Goal: Obtain resource: Download file/media

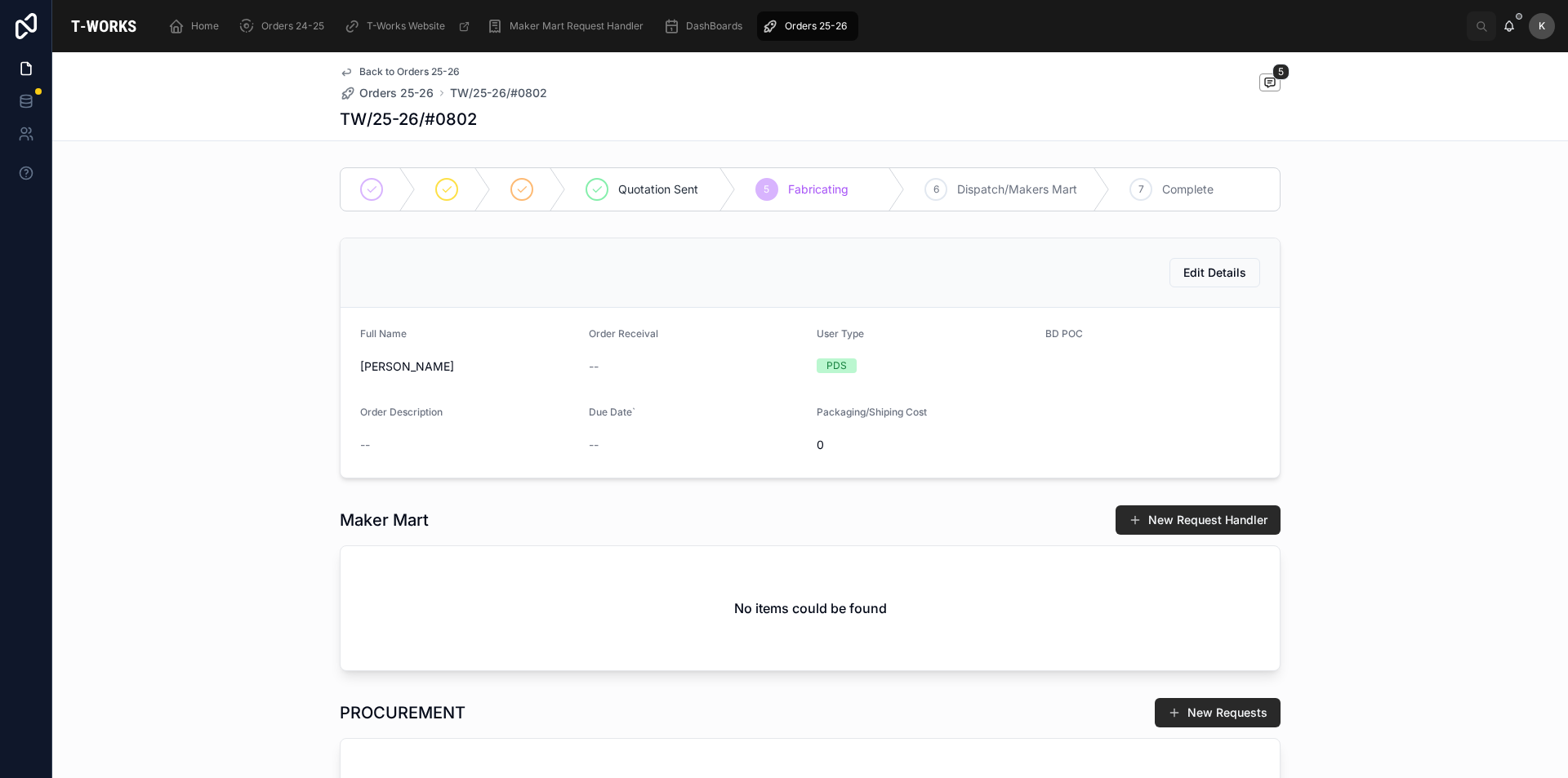
scroll to position [817, 0]
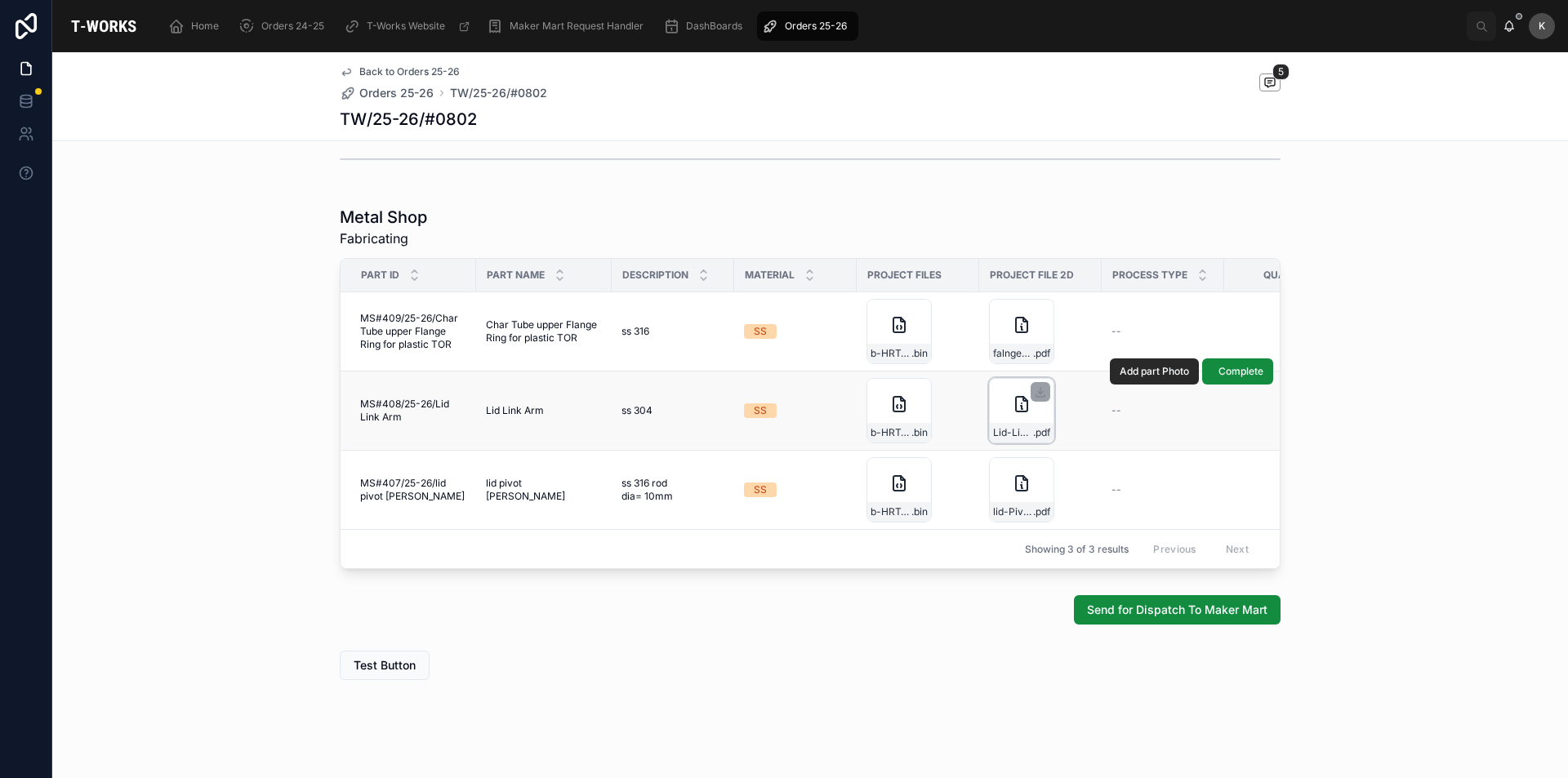
click at [1011, 421] on div "Lid-Link-Arm .pdf" at bounding box center [1021, 411] width 66 height 66
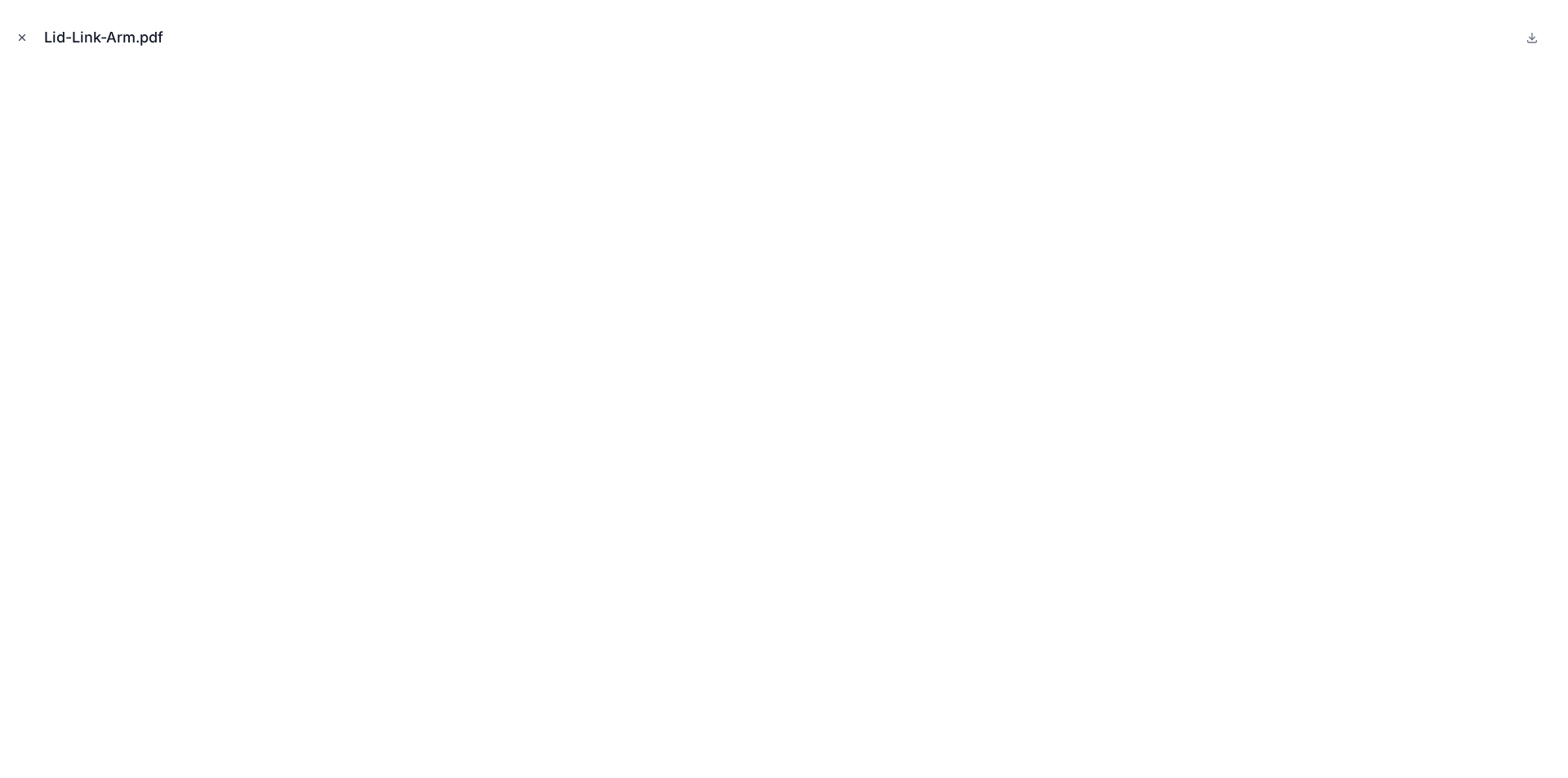
click at [18, 39] on icon "Close modal" at bounding box center [22, 38] width 11 height 11
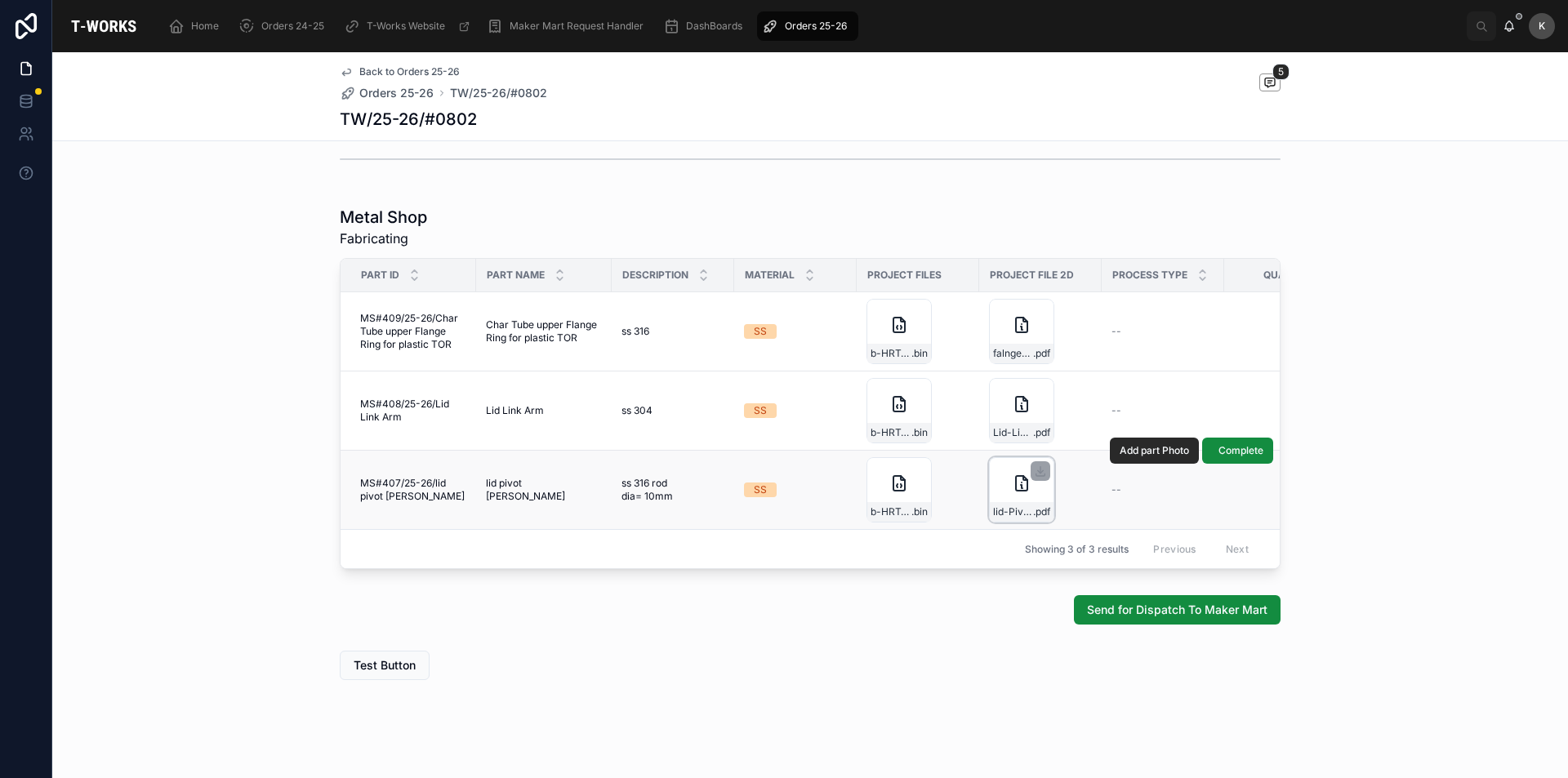
click at [1000, 490] on div "lid-Pivot-Rod .pdf" at bounding box center [1021, 489] width 66 height 66
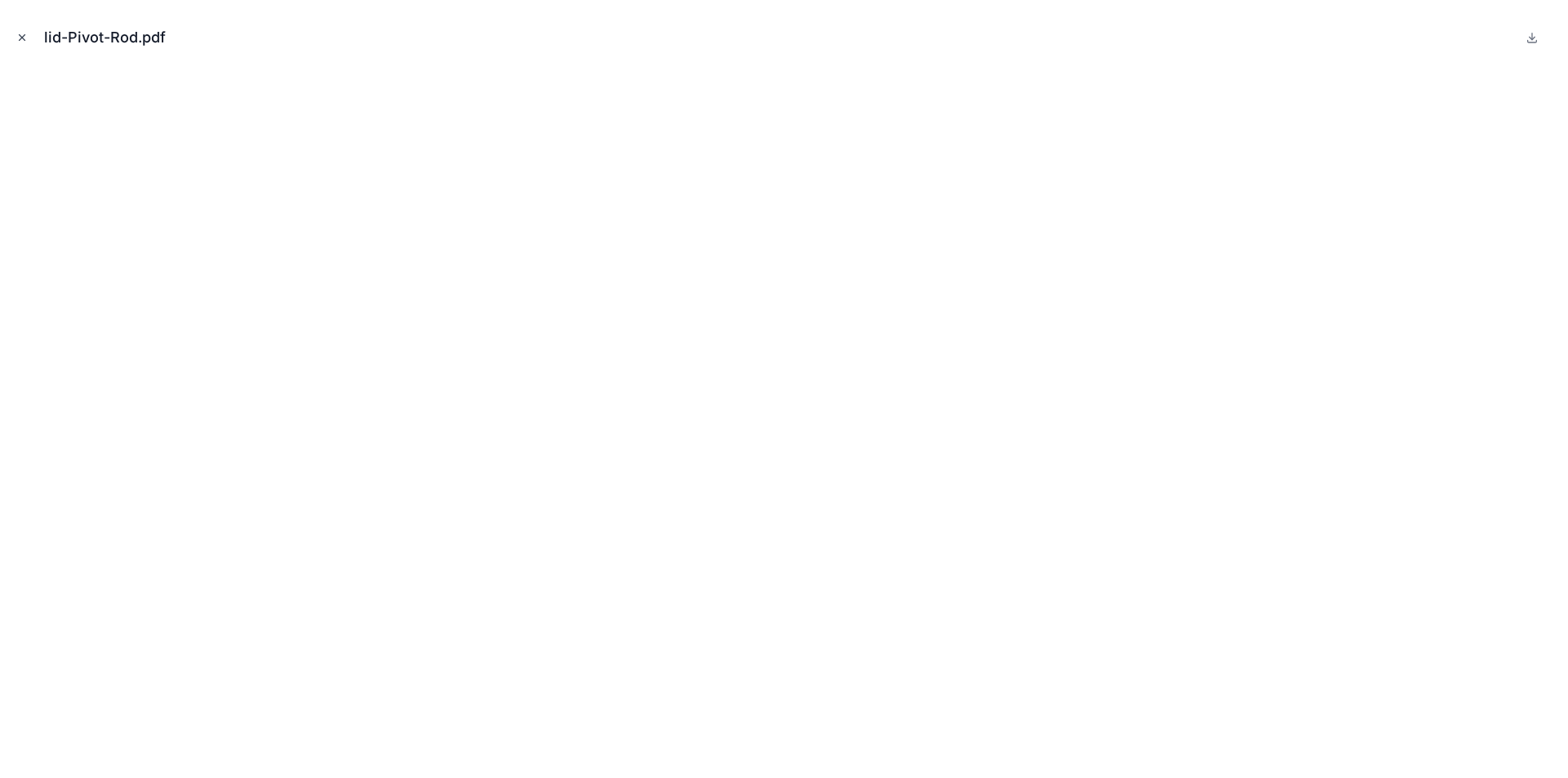
click at [19, 38] on icon "Close modal" at bounding box center [22, 38] width 11 height 11
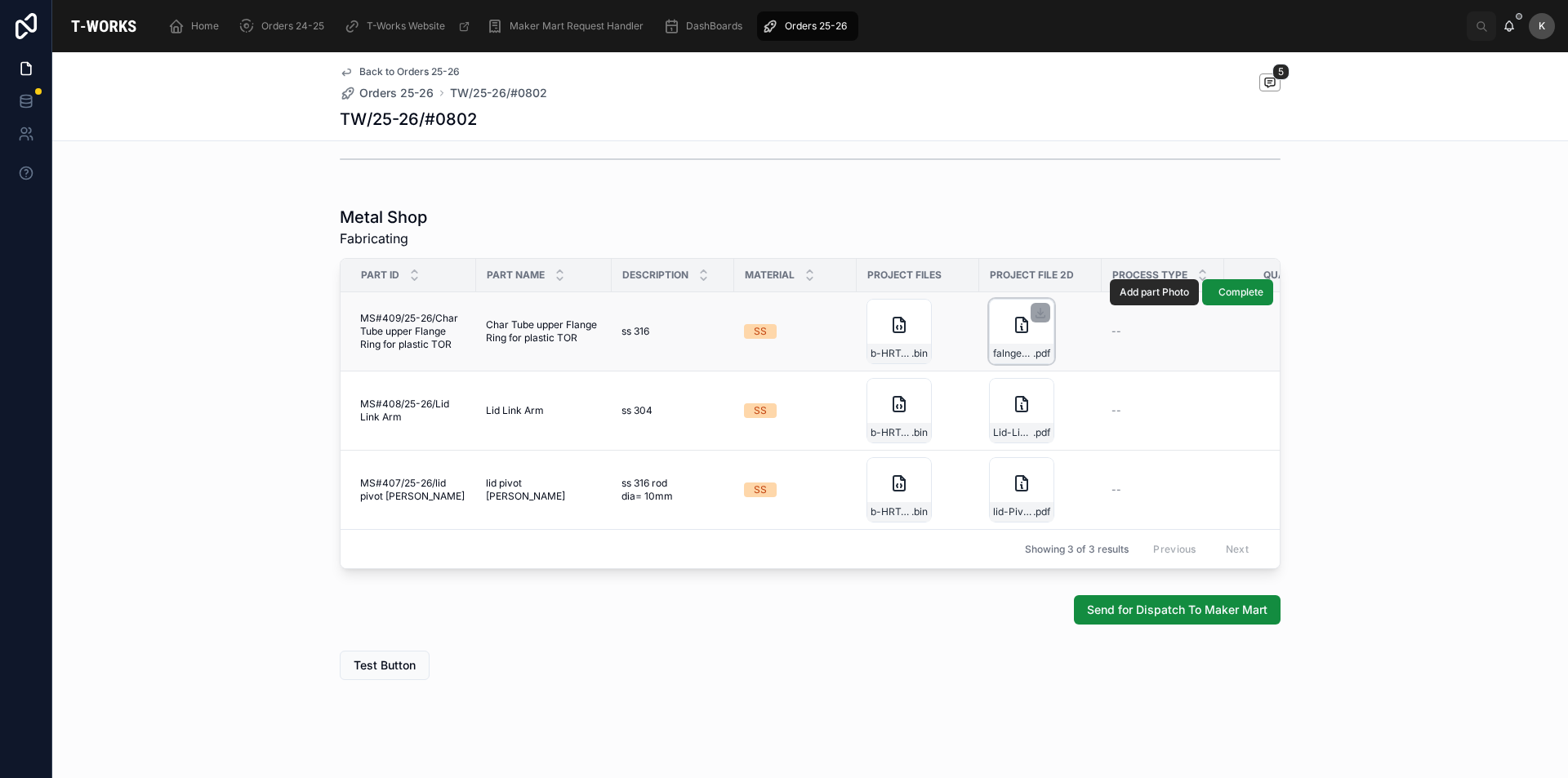
click at [1009, 341] on div "falnge-ring-for-plastic-Tor .pdf" at bounding box center [1021, 331] width 66 height 66
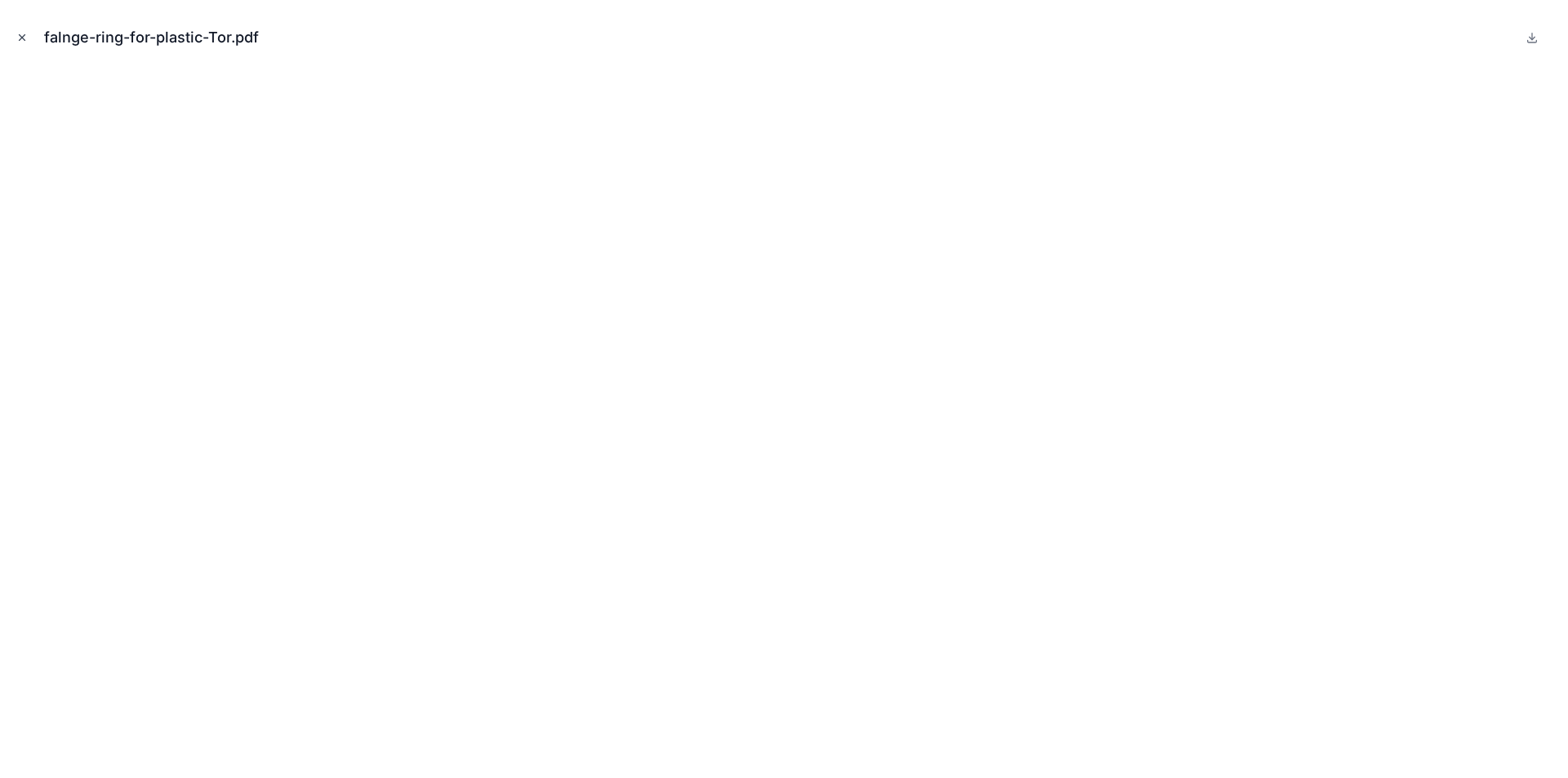
click at [22, 32] on icon "Close modal" at bounding box center [22, 38] width 11 height 11
